Goal: Transaction & Acquisition: Purchase product/service

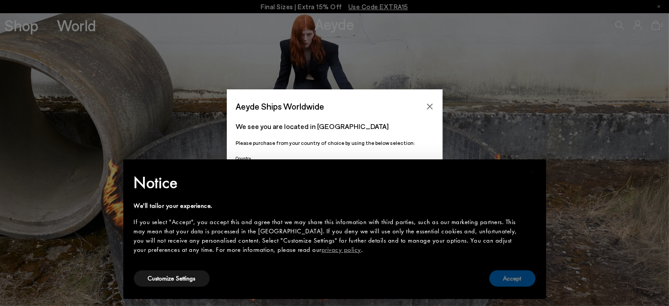
click at [526, 278] on button "Accept" at bounding box center [512, 278] width 46 height 16
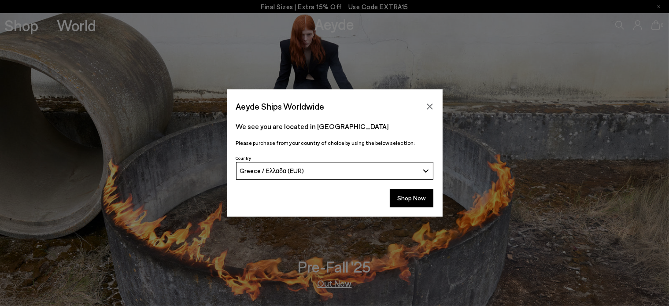
click at [409, 207] on div "Shop Now" at bounding box center [335, 200] width 216 height 33
click at [427, 190] on button "Shop Now" at bounding box center [412, 198] width 44 height 18
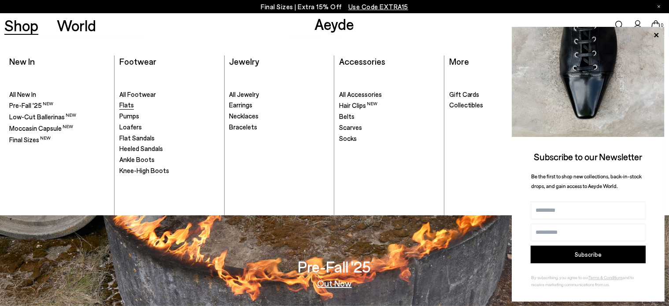
click at [134, 104] on link "Flats" at bounding box center [169, 105] width 100 height 9
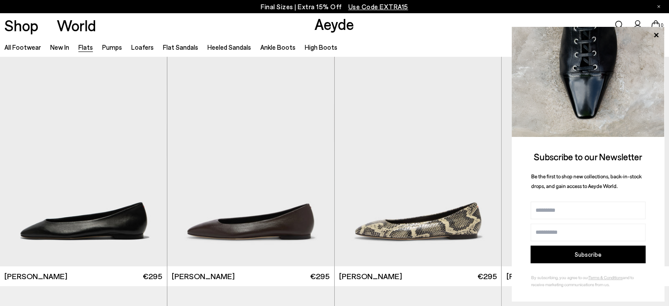
click at [657, 35] on icon at bounding box center [655, 34] width 11 height 11
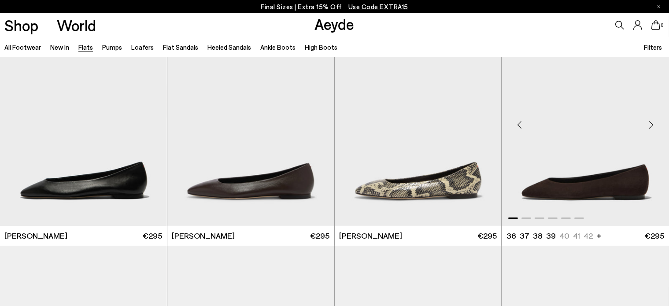
scroll to position [88, 0]
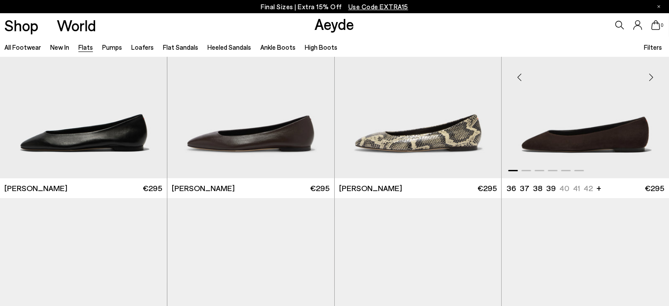
click at [523, 170] on span at bounding box center [526, 170] width 10 height 1
click at [529, 170] on span at bounding box center [526, 170] width 10 height 1
click at [541, 171] on span at bounding box center [539, 170] width 10 height 1
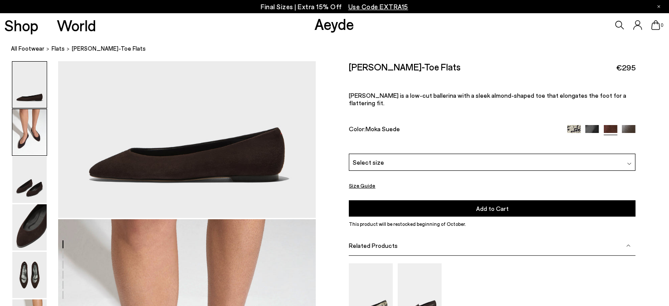
click at [42, 133] on img at bounding box center [29, 132] width 34 height 46
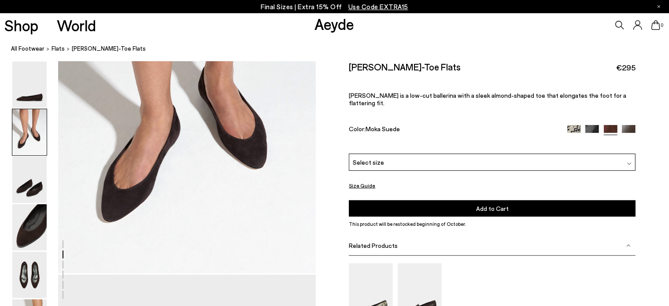
scroll to position [379, 0]
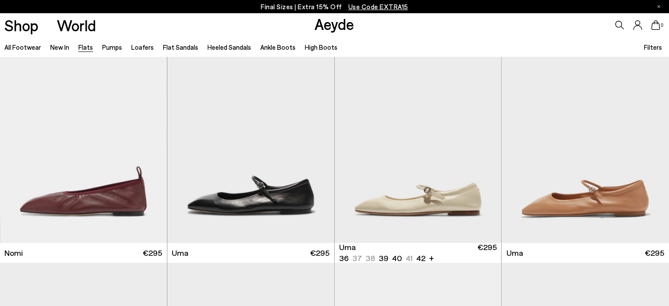
scroll to position [484, 0]
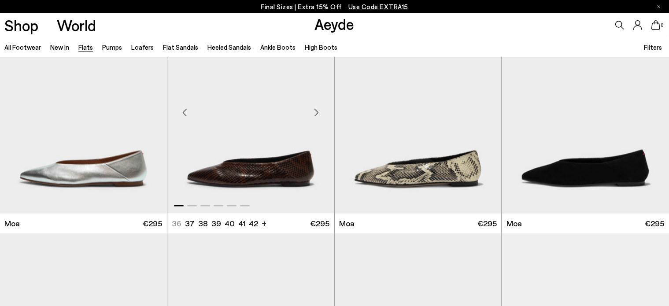
scroll to position [1453, 0]
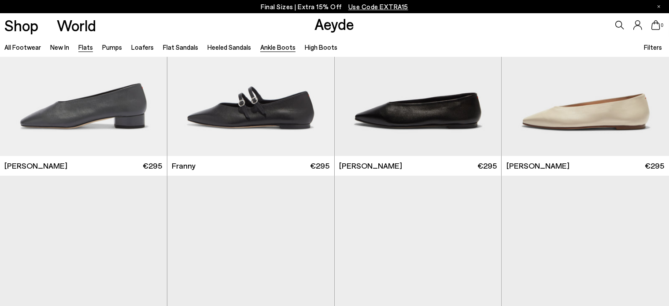
scroll to position [2641, 0]
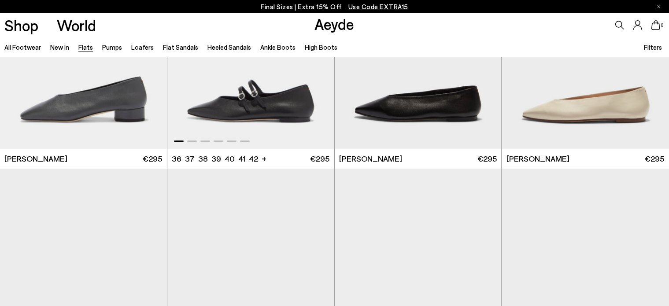
click at [198, 142] on div at bounding box center [250, 139] width 167 height 11
click at [197, 141] on div at bounding box center [250, 139] width 167 height 11
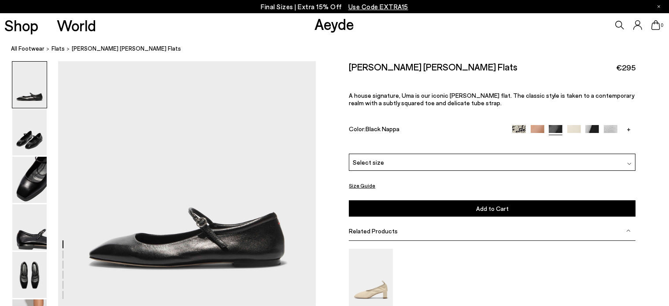
click at [33, 179] on img at bounding box center [29, 180] width 34 height 46
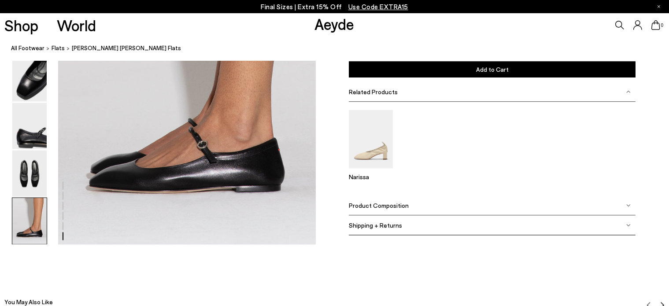
scroll to position [1824, 0]
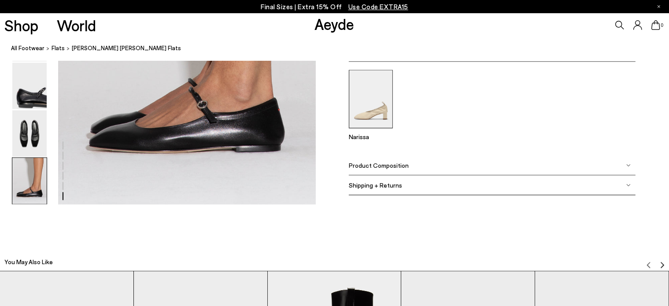
click at [365, 117] on img at bounding box center [371, 99] width 44 height 59
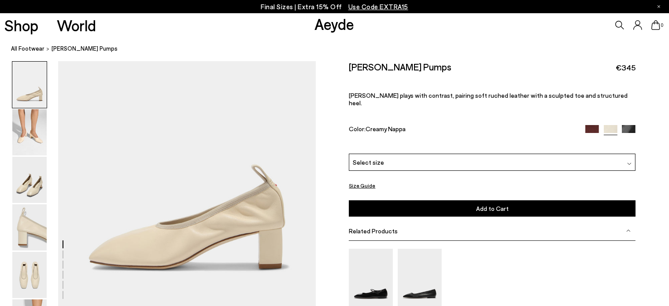
click at [38, 140] on img at bounding box center [29, 132] width 34 height 46
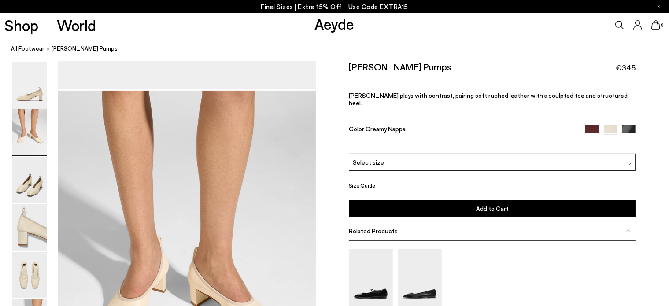
scroll to position [247, 0]
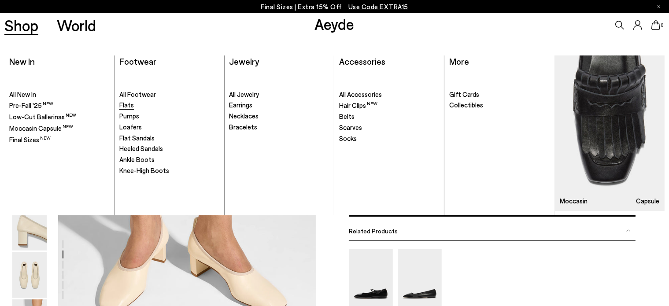
click at [133, 103] on link "Flats" at bounding box center [169, 105] width 100 height 9
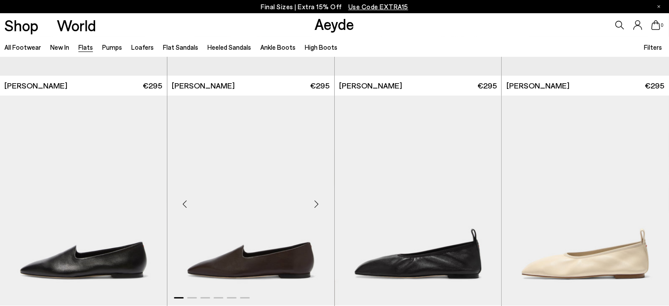
scroll to position [264, 0]
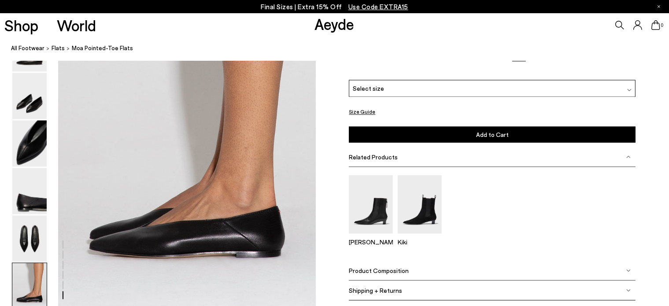
scroll to position [1773, 0]
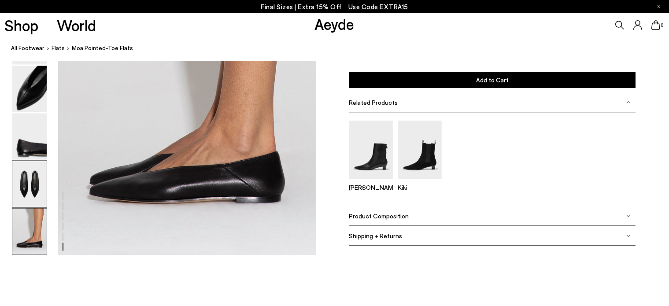
click at [33, 184] on img at bounding box center [29, 184] width 34 height 46
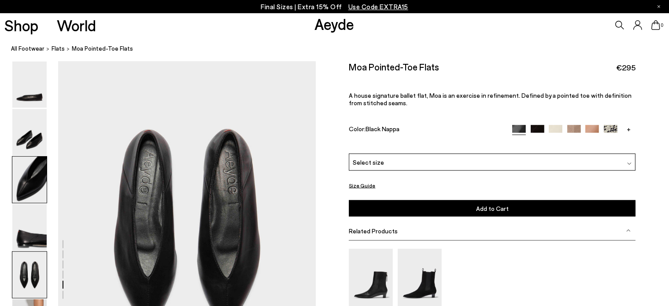
scroll to position [1280, 0]
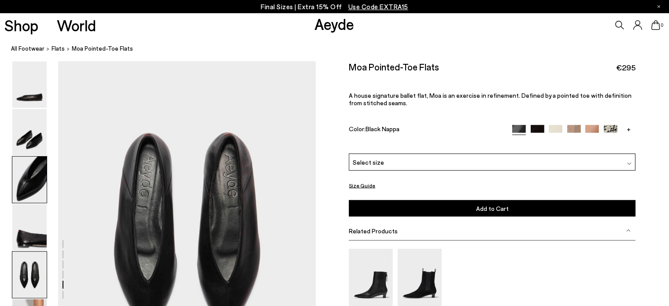
click at [32, 187] on img at bounding box center [29, 180] width 34 height 46
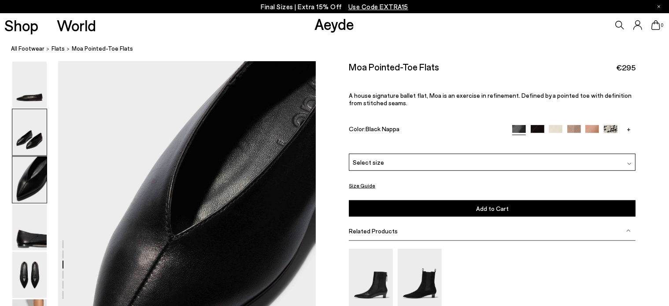
click at [30, 132] on img at bounding box center [29, 132] width 34 height 46
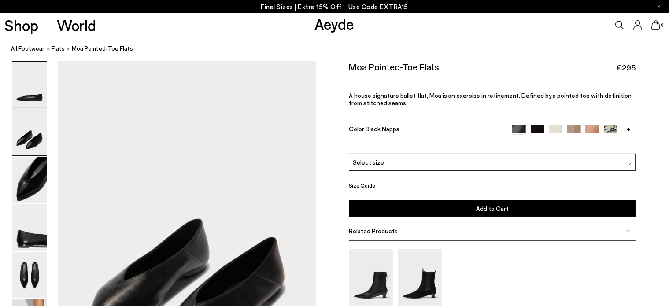
click at [44, 81] on img at bounding box center [29, 85] width 34 height 46
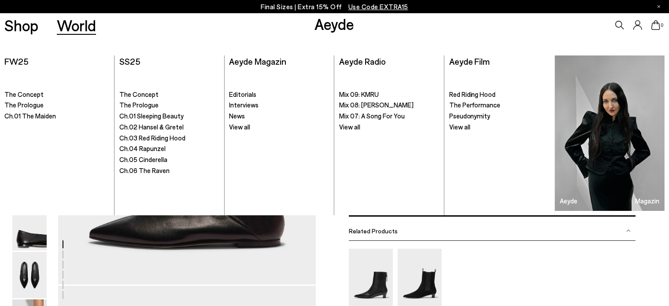
scroll to position [0, 0]
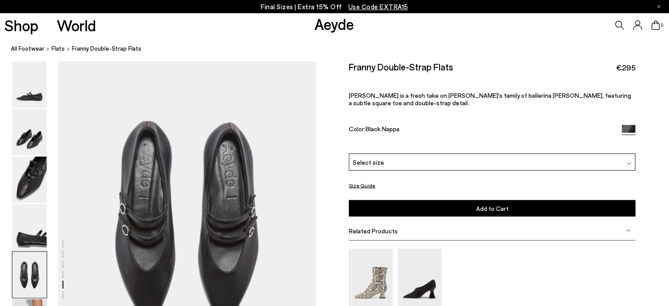
scroll to position [1497, 0]
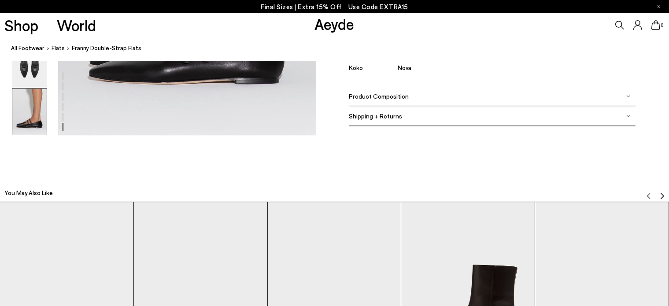
click at [41, 130] on img at bounding box center [29, 111] width 34 height 46
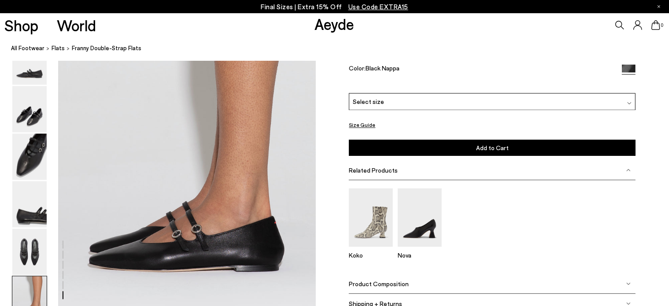
scroll to position [1685, 0]
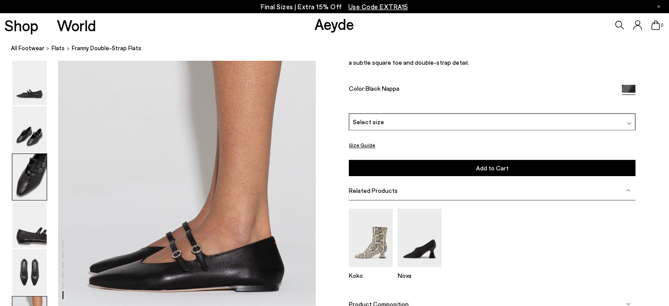
click at [37, 195] on img at bounding box center [29, 177] width 34 height 46
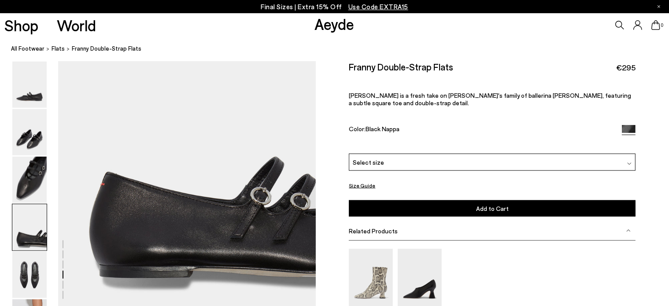
scroll to position [1031, 0]
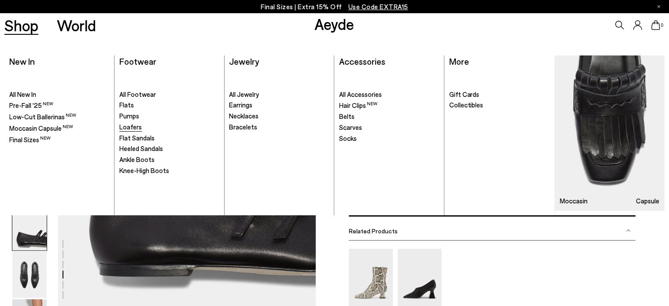
click at [127, 126] on span "Loafers" at bounding box center [130, 127] width 22 height 8
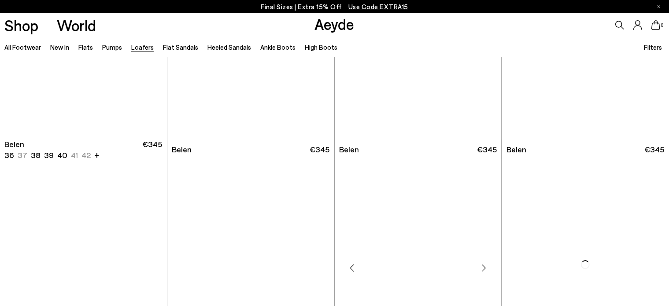
scroll to position [132, 0]
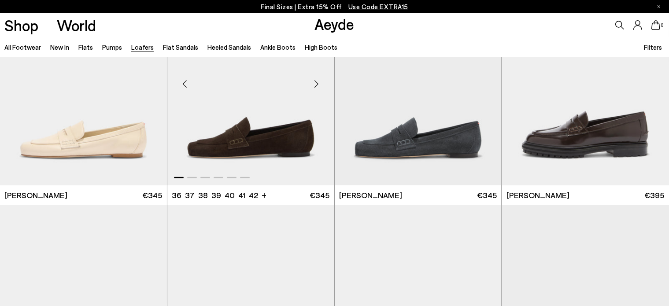
scroll to position [660, 0]
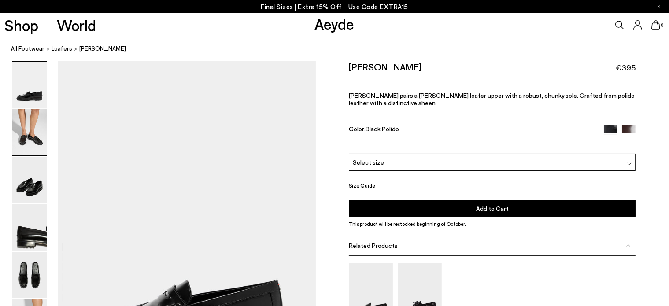
click at [29, 127] on img at bounding box center [29, 132] width 34 height 46
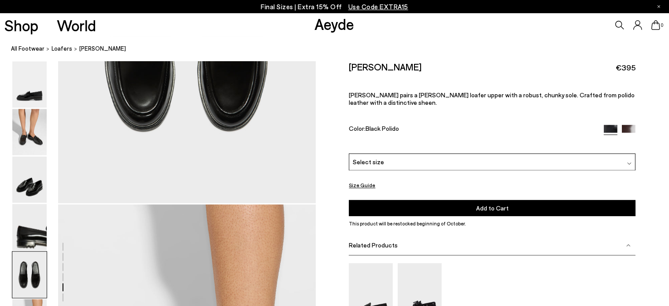
scroll to position [1578, 0]
click at [25, 47] on link "All Footwear" at bounding box center [27, 48] width 33 height 9
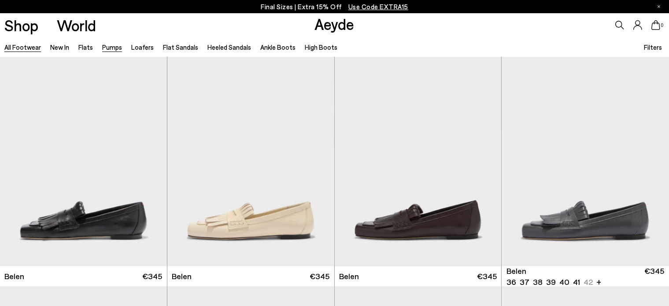
click at [114, 44] on link "Pumps" at bounding box center [112, 47] width 20 height 8
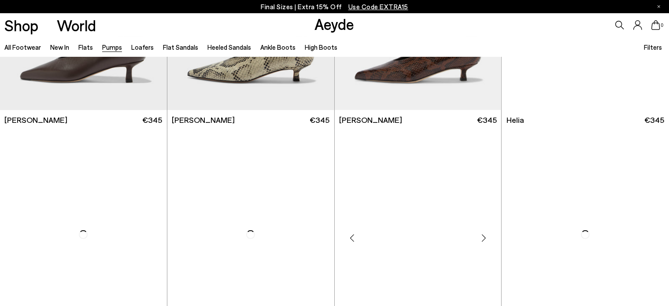
scroll to position [484, 0]
